Goal: Check status: Check status

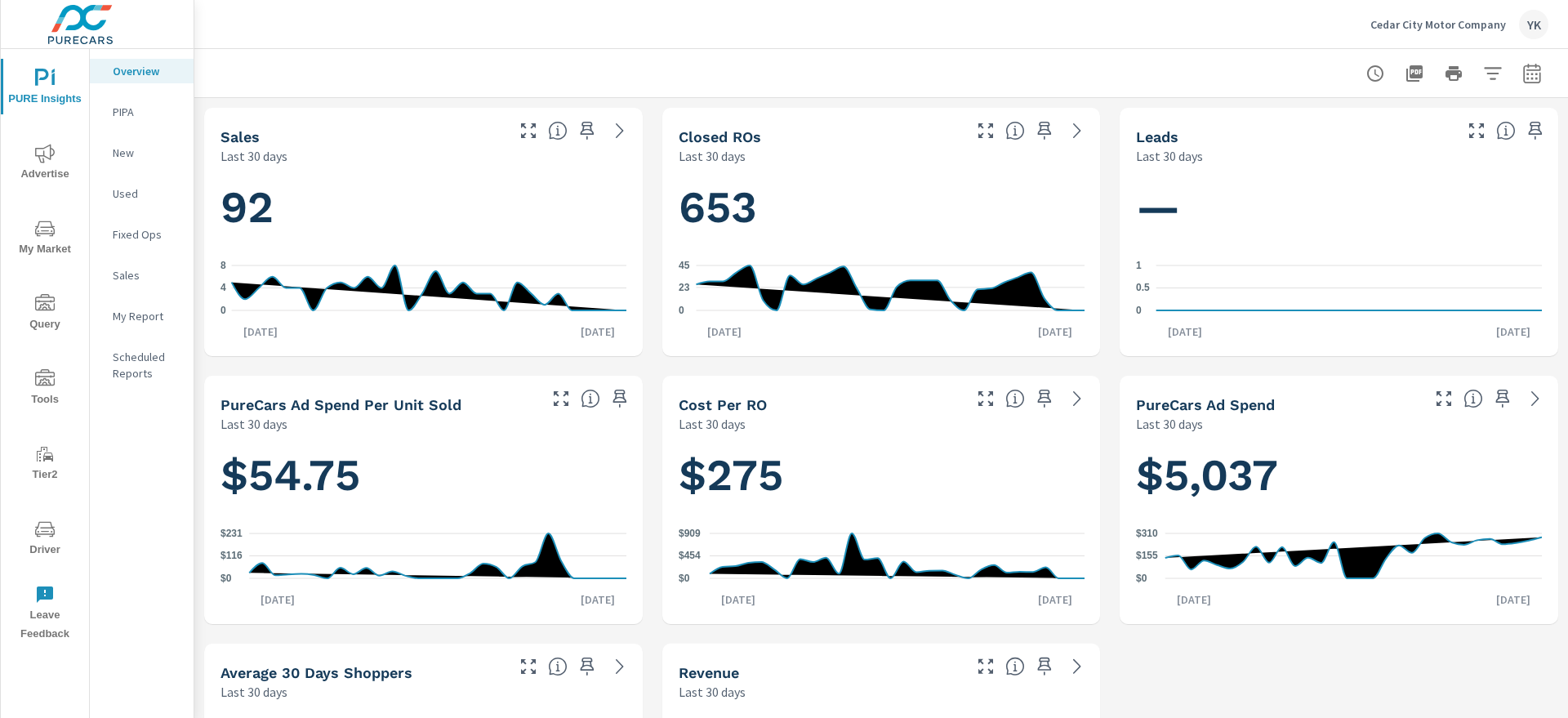
click at [68, 182] on span "Advertise" at bounding box center [45, 164] width 79 height 40
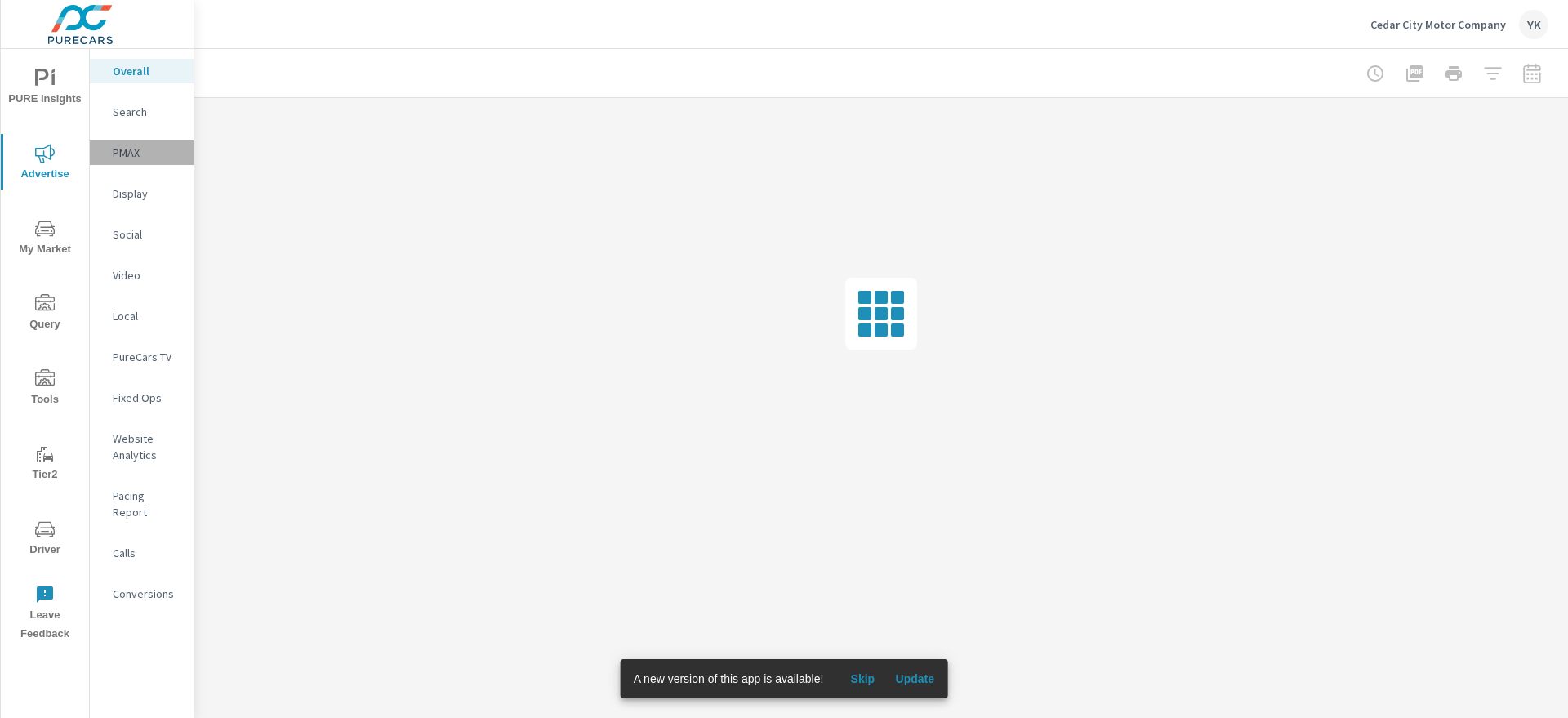
click at [128, 156] on p "PMAX" at bounding box center [147, 153] width 68 height 16
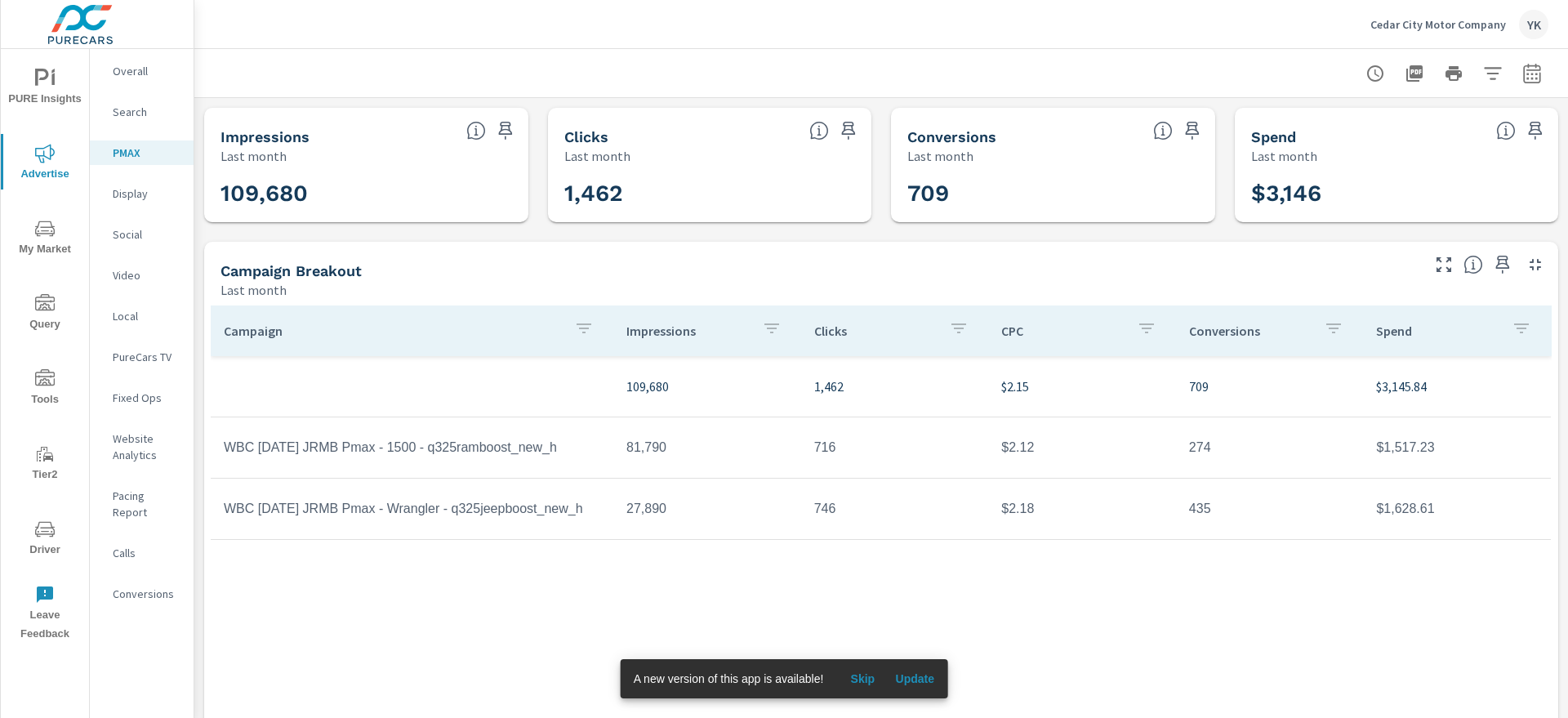
click at [910, 688] on button "Update" at bounding box center [915, 679] width 52 height 26
